Goal: Information Seeking & Learning: Learn about a topic

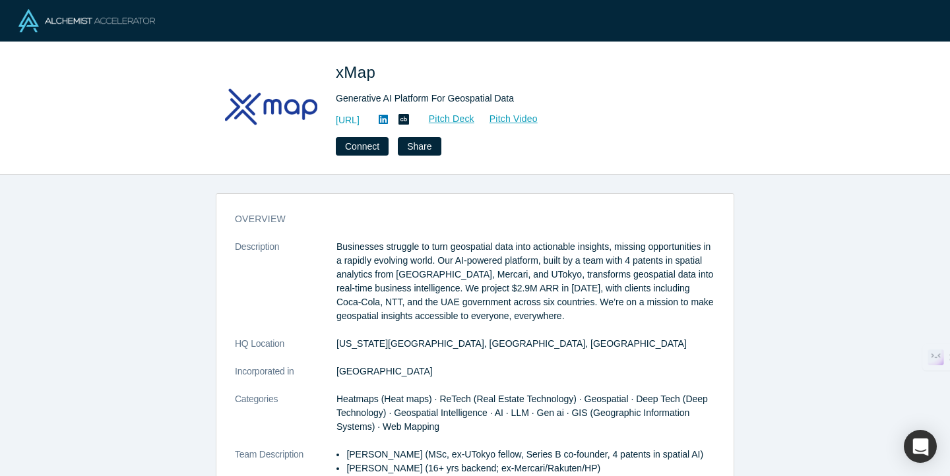
click at [744, 230] on div "overview Description Businesses struggle to turn geospatial data into actionabl…" at bounding box center [475, 326] width 950 height 302
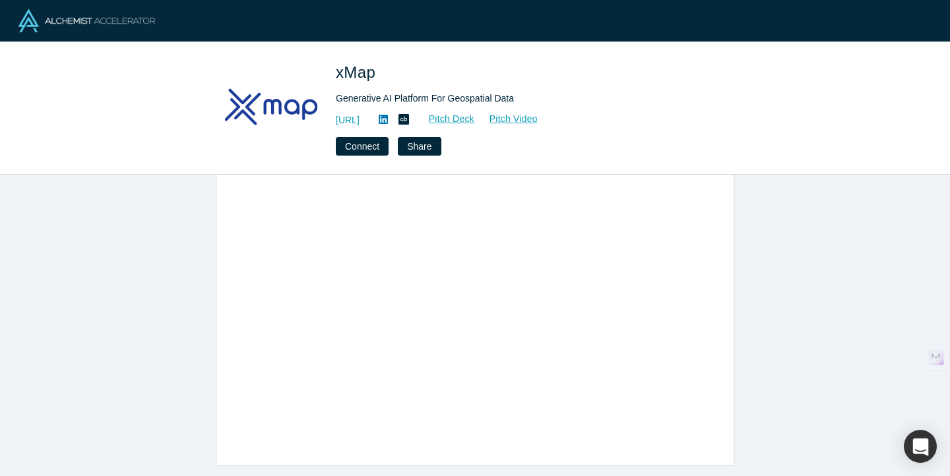
scroll to position [666, 0]
click at [761, 338] on div "overview Description Businesses struggle to turn geospatial data into actionabl…" at bounding box center [475, 326] width 950 height 302
click at [759, 307] on div "overview Description Businesses struggle to turn geospatial data into actionabl…" at bounding box center [475, 326] width 950 height 302
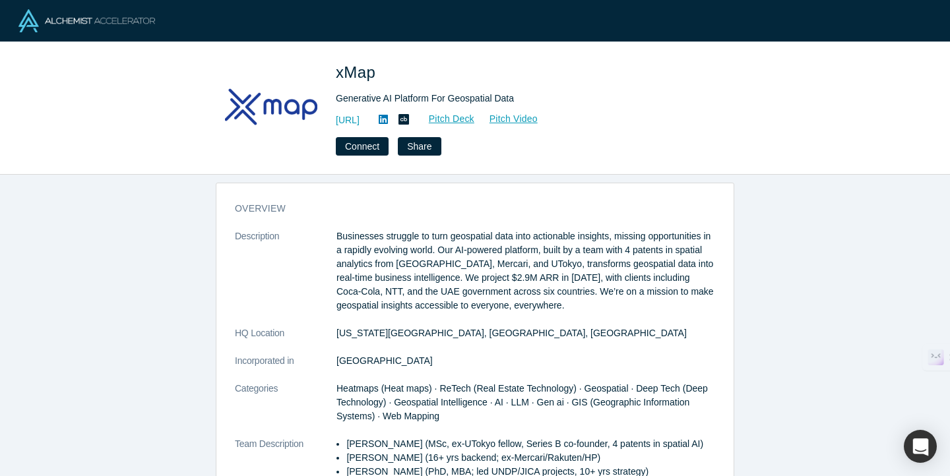
scroll to position [0, 0]
